Goal: Information Seeking & Learning: Learn about a topic

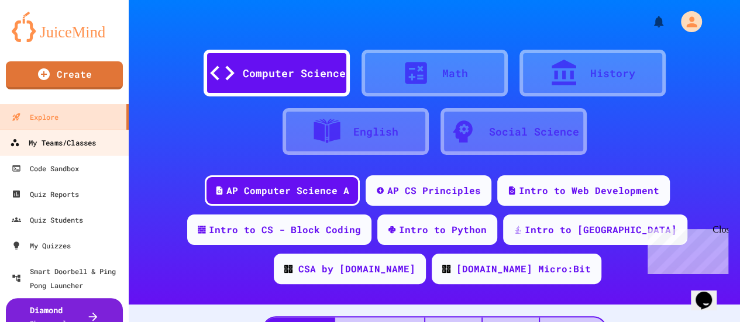
click at [77, 142] on div "My Teams/Classes" at bounding box center [53, 143] width 86 height 15
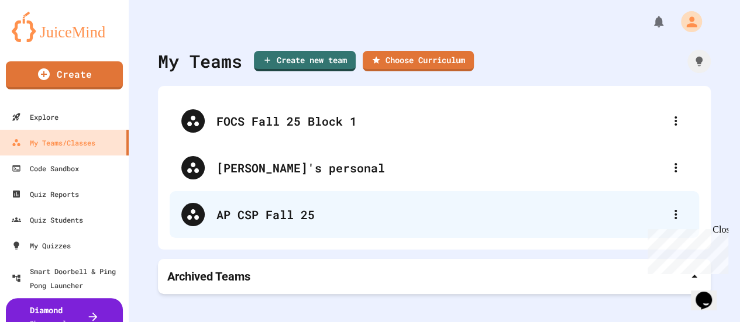
click at [291, 212] on div "AP CSP Fall 25" at bounding box center [441, 215] width 448 height 18
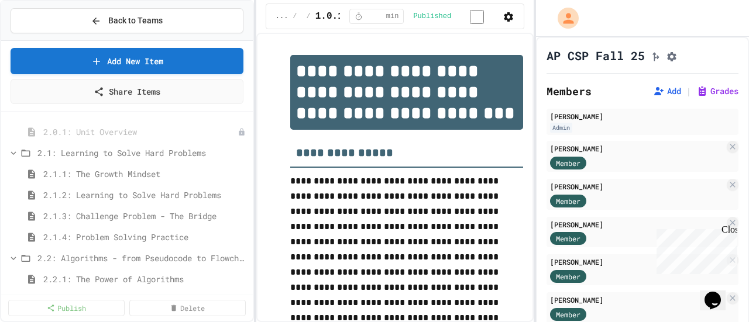
scroll to position [351, 0]
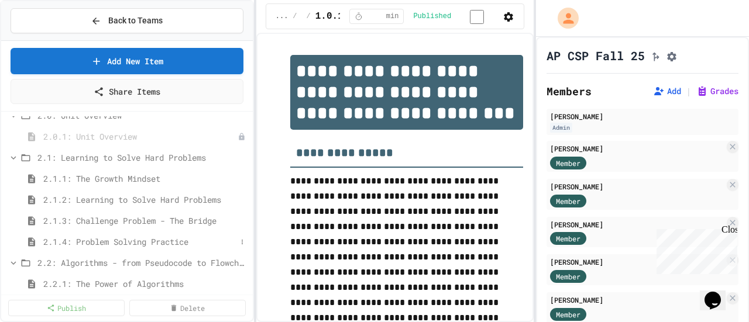
click at [138, 239] on span "2.1.4: Problem Solving Practice" at bounding box center [139, 242] width 193 height 12
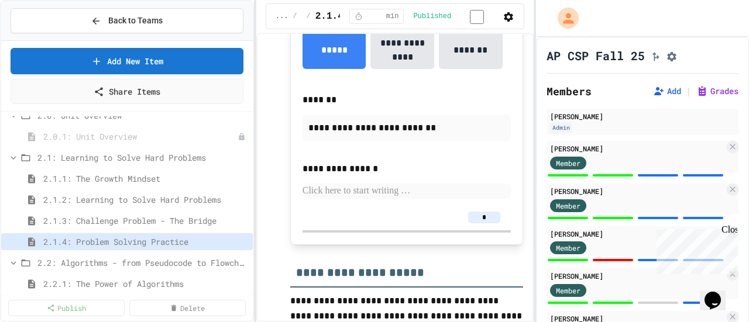
scroll to position [1756, 0]
